Goal: Communication & Community: Share content

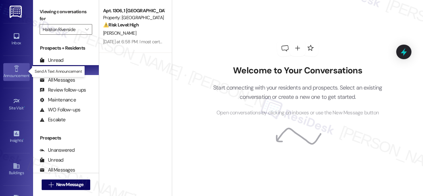
click at [17, 68] on icon at bounding box center [16, 68] width 7 height 7
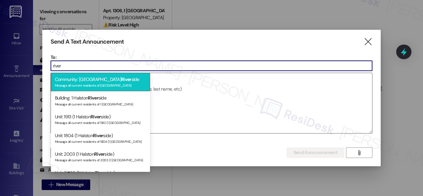
type input "river"
click at [92, 83] on div "Message all current residents of [GEOGRAPHIC_DATA]" at bounding box center [100, 85] width 91 height 6
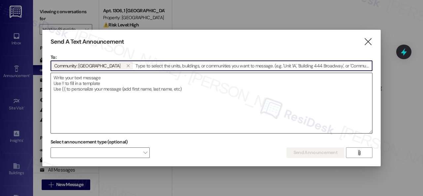
click at [110, 88] on textarea at bounding box center [212, 103] width 322 height 60
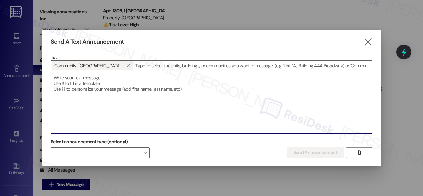
paste textarea "Hi {{first_name}}, Join us for Breakfast On The Go [DATE], [DATE], starting at …"
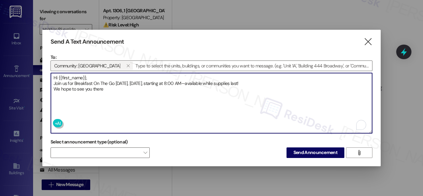
click at [97, 76] on textarea "Hi {{first_name}}, Join us for Breakfast On The Go [DATE], [DATE], starting at …" at bounding box center [212, 103] width 322 height 60
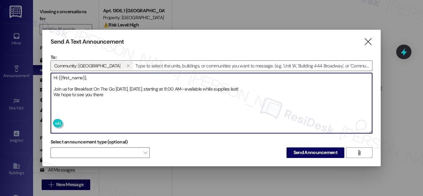
click at [270, 87] on textarea "Hi {{first_name}}, Join us for Breakfast On The Go [DATE], [DATE], starting at …" at bounding box center [212, 103] width 322 height 60
click at [54, 98] on textarea "Hi {{first_name}}, Join us for Breakfast On The Go [DATE], [DATE], starting at …" at bounding box center [212, 103] width 322 height 60
click at [189, 96] on textarea "Hi {{first_name}}, Join us for Breakfast On The Go [DATE], [DATE], starting at …" at bounding box center [212, 103] width 322 height 60
type textarea "Hi {{first_name}}, Join us for Breakfast On The Go [DATE], [DATE], starting at …"
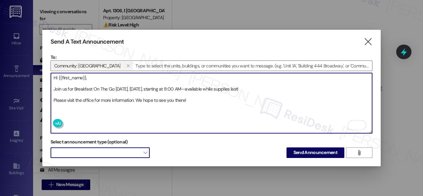
click at [115, 155] on span at bounding box center [100, 153] width 99 height 11
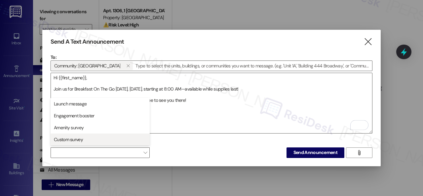
click at [73, 139] on span "Custom survey" at bounding box center [68, 139] width 29 height 7
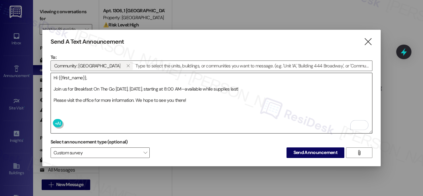
click at [224, 127] on textarea "Hi {{first_name}}, Join us for Breakfast On The Go [DATE], [DATE], starting at …" at bounding box center [212, 103] width 322 height 60
click at [310, 154] on span "Send Announcement" at bounding box center [316, 152] width 44 height 7
